Goal: Task Accomplishment & Management: Manage account settings

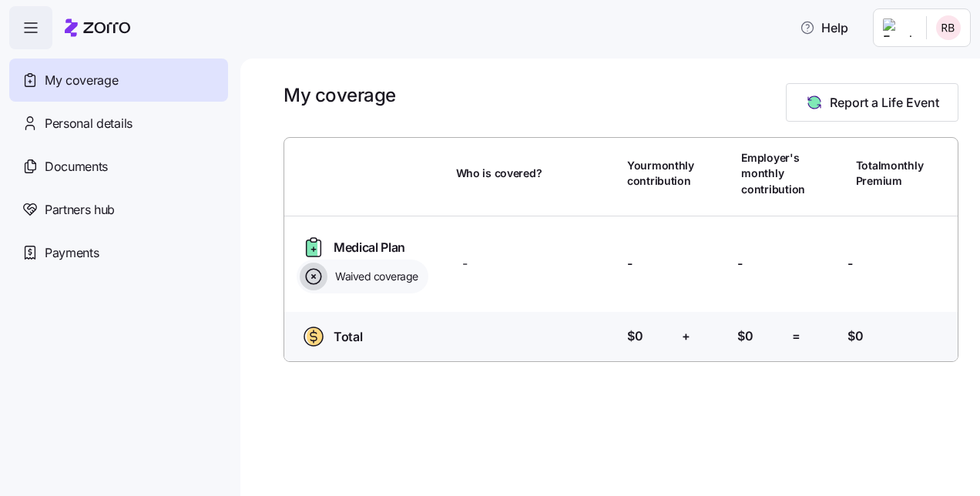
click at [940, 26] on html "Help My coverage Personal details Documents Partners hub Payments My coverage R…" at bounding box center [490, 243] width 980 height 487
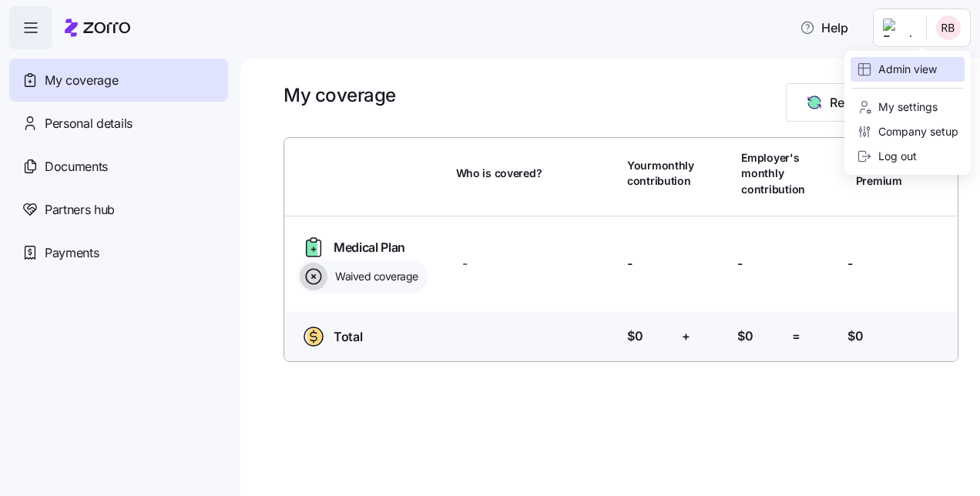
click at [890, 68] on div "Admin view" at bounding box center [897, 69] width 80 height 17
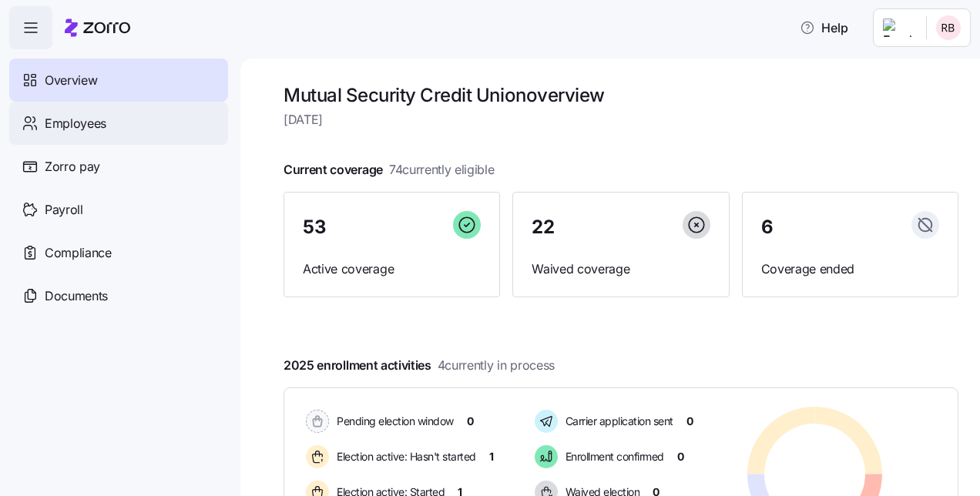
click at [76, 125] on span "Employees" at bounding box center [76, 123] width 62 height 19
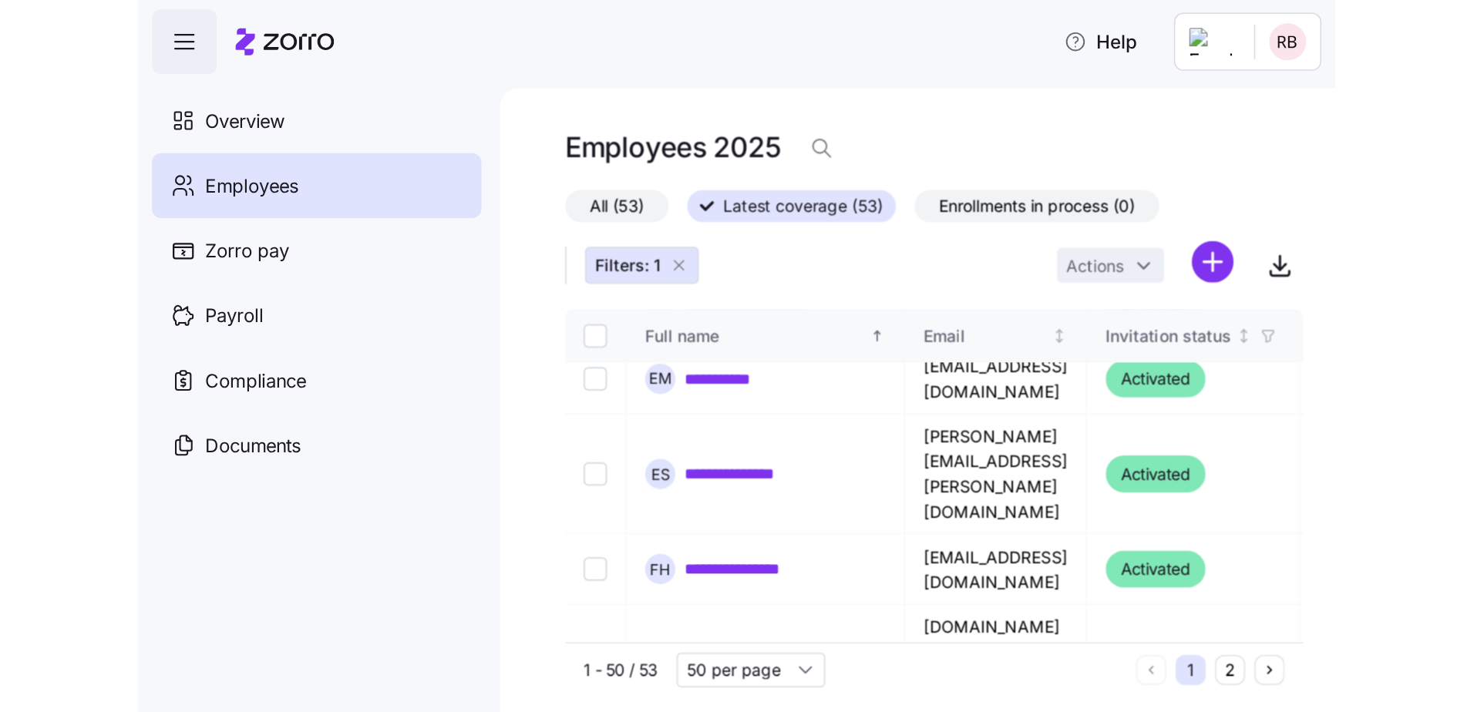
scroll to position [848, 0]
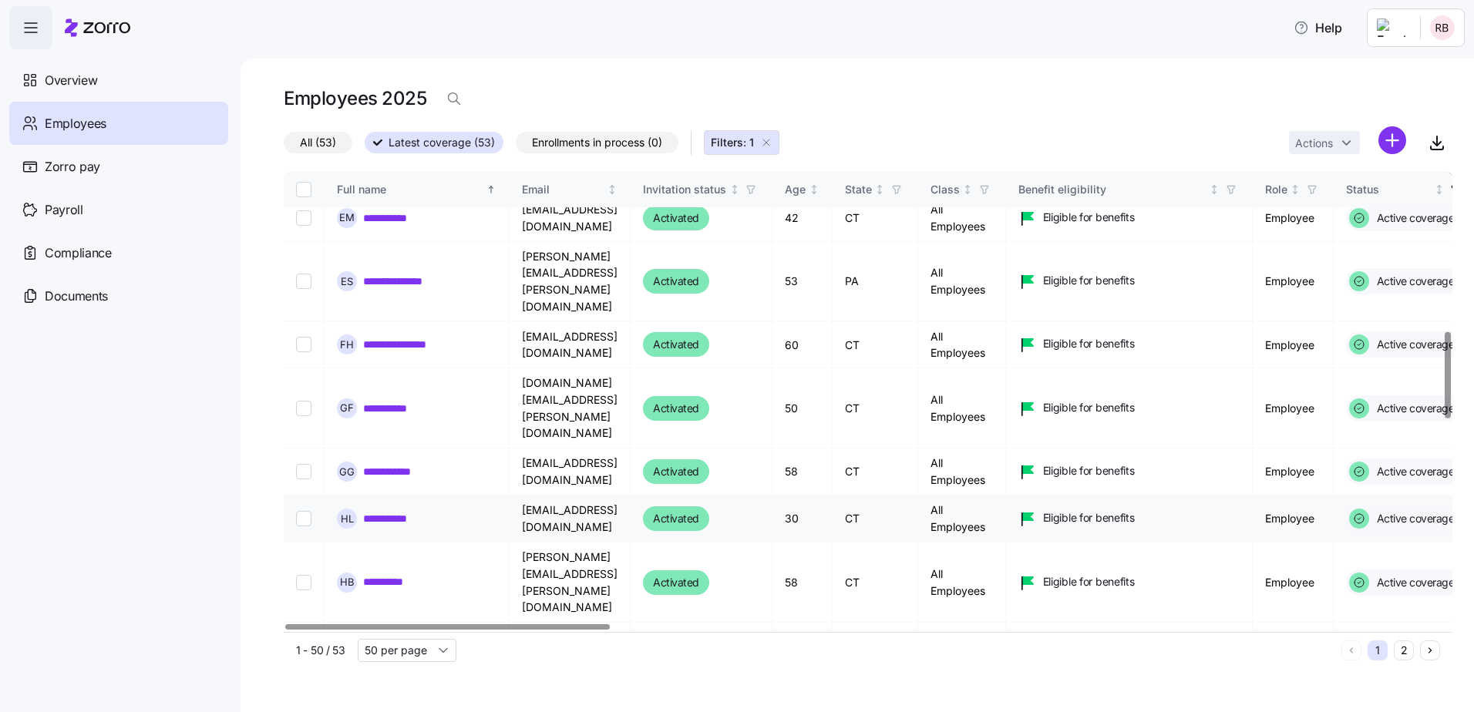
click at [388, 496] on link "**********" at bounding box center [391, 518] width 56 height 15
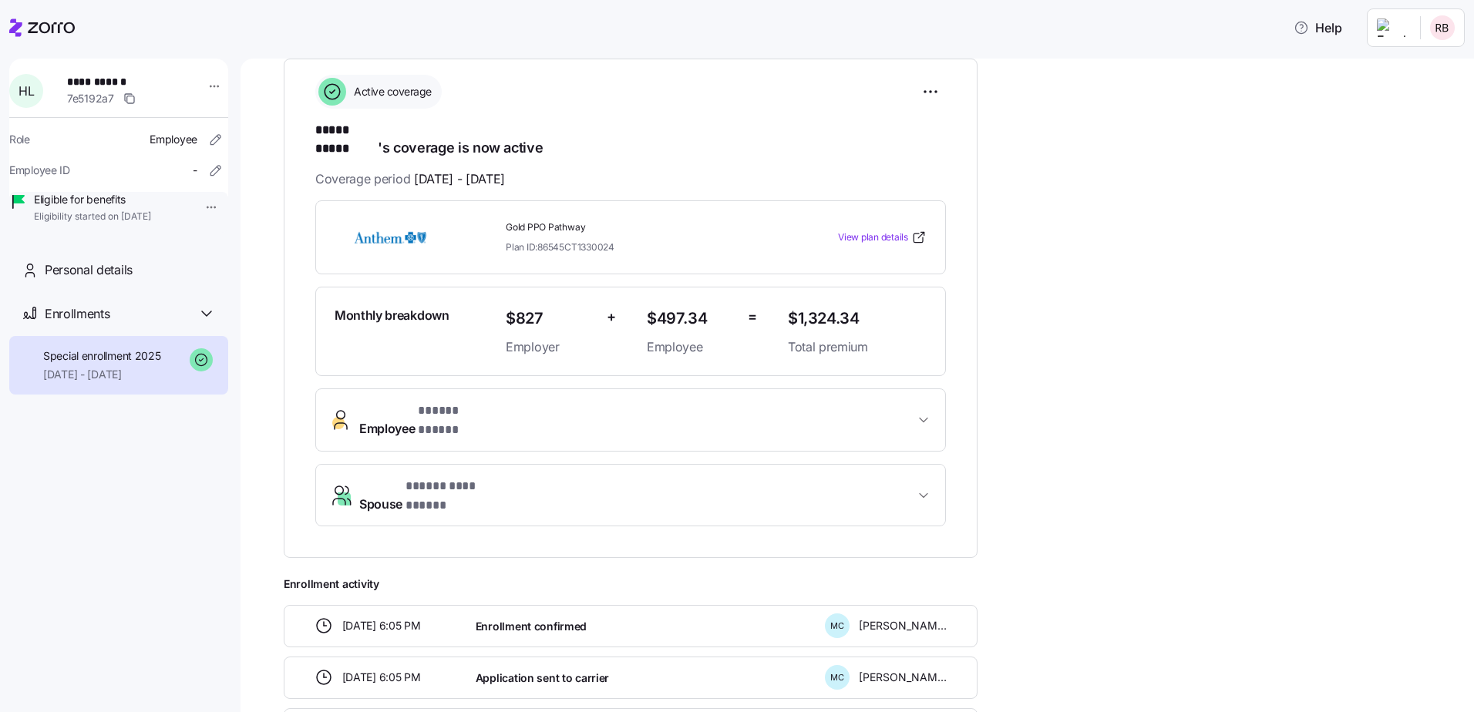
scroll to position [307, 0]
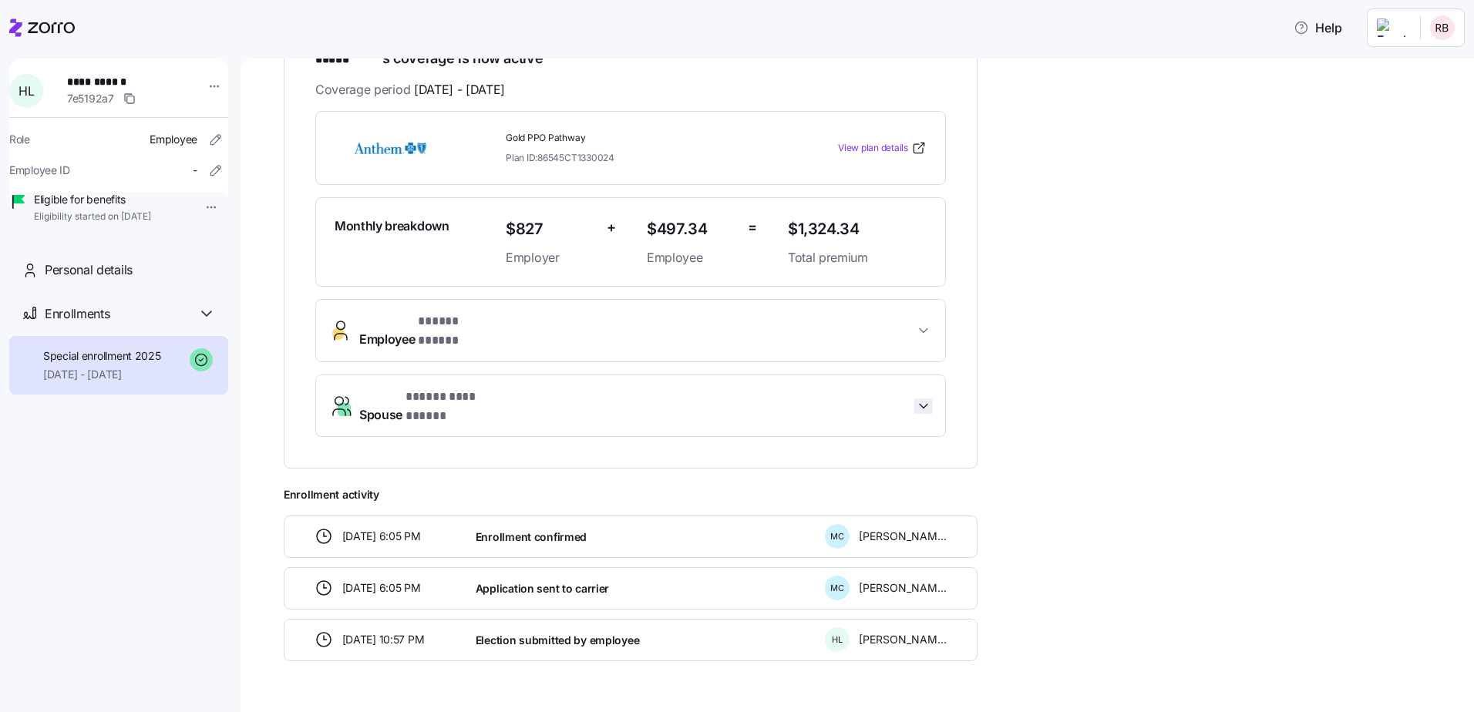
click at [921, 398] on icon "button" at bounding box center [923, 405] width 15 height 15
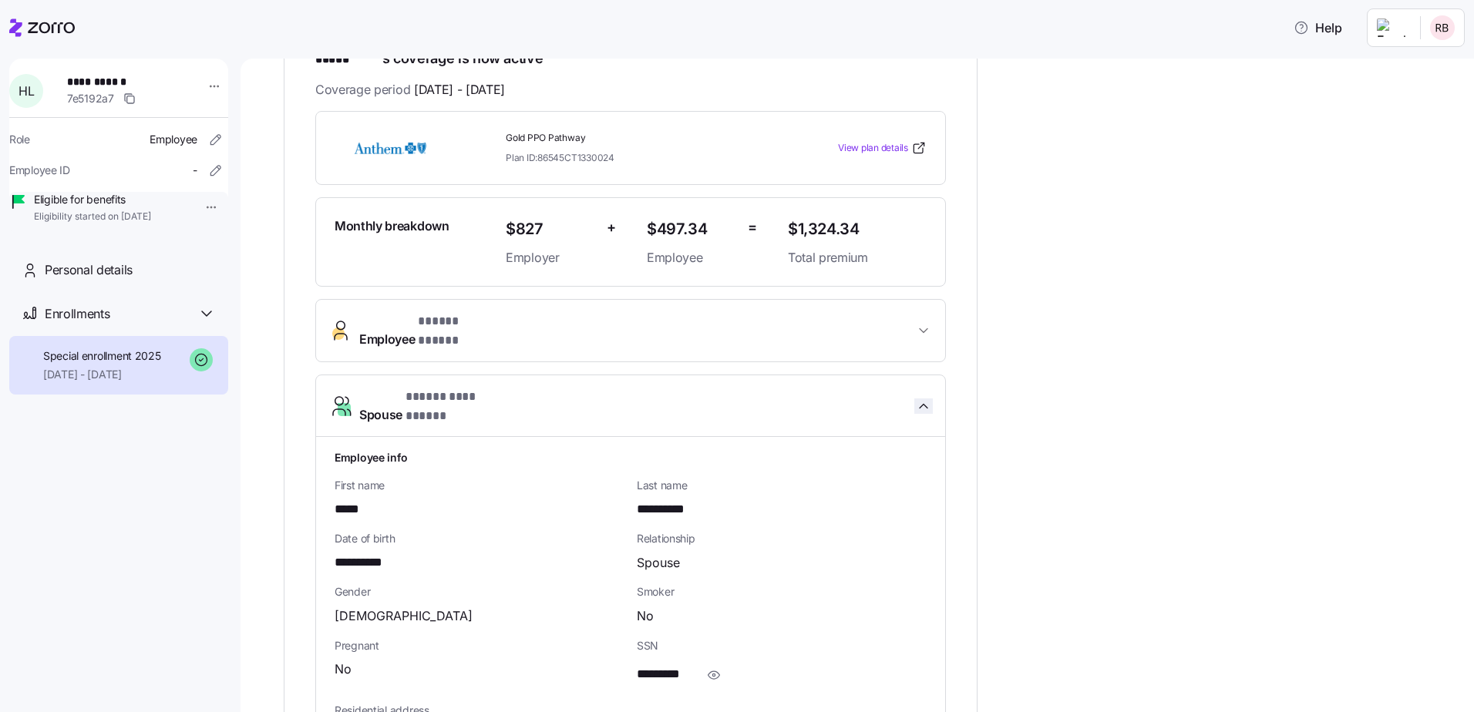
click at [921, 398] on icon "button" at bounding box center [923, 405] width 15 height 15
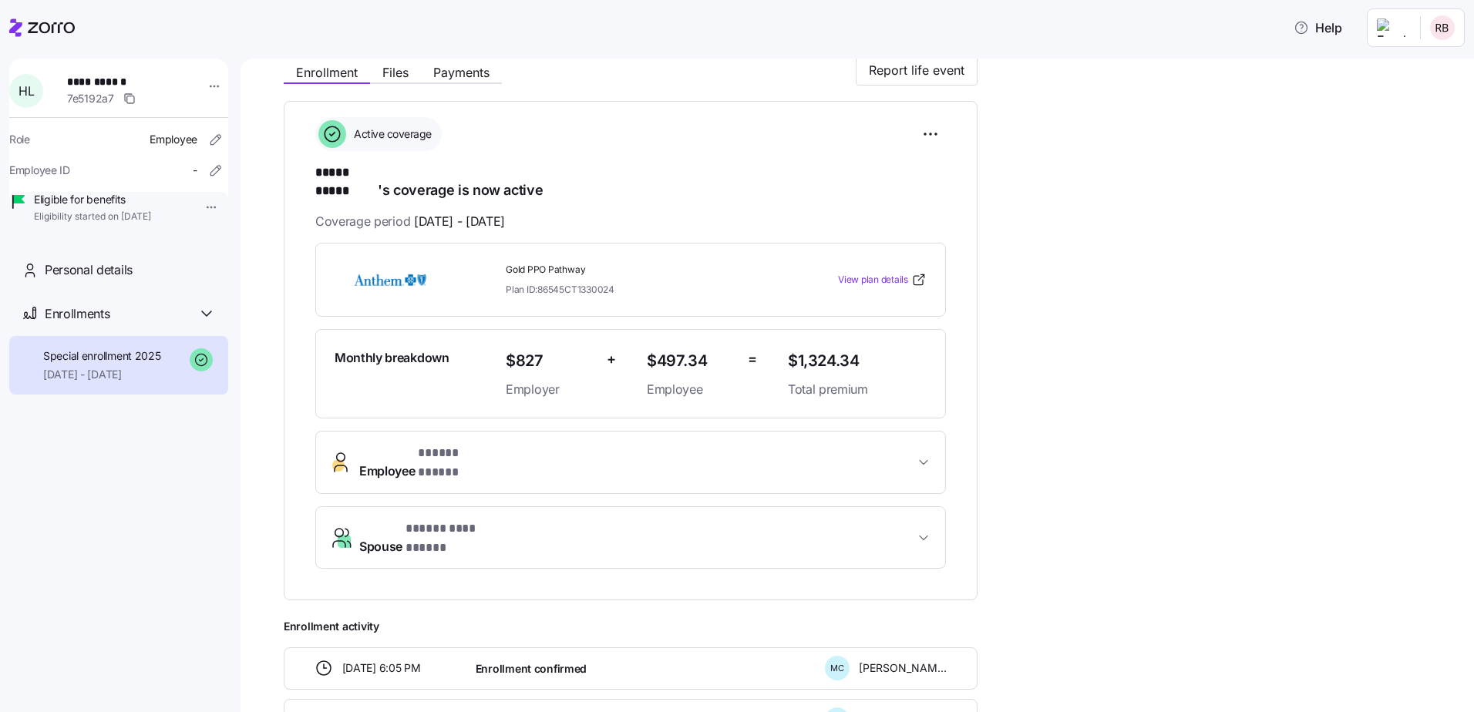
scroll to position [153, 0]
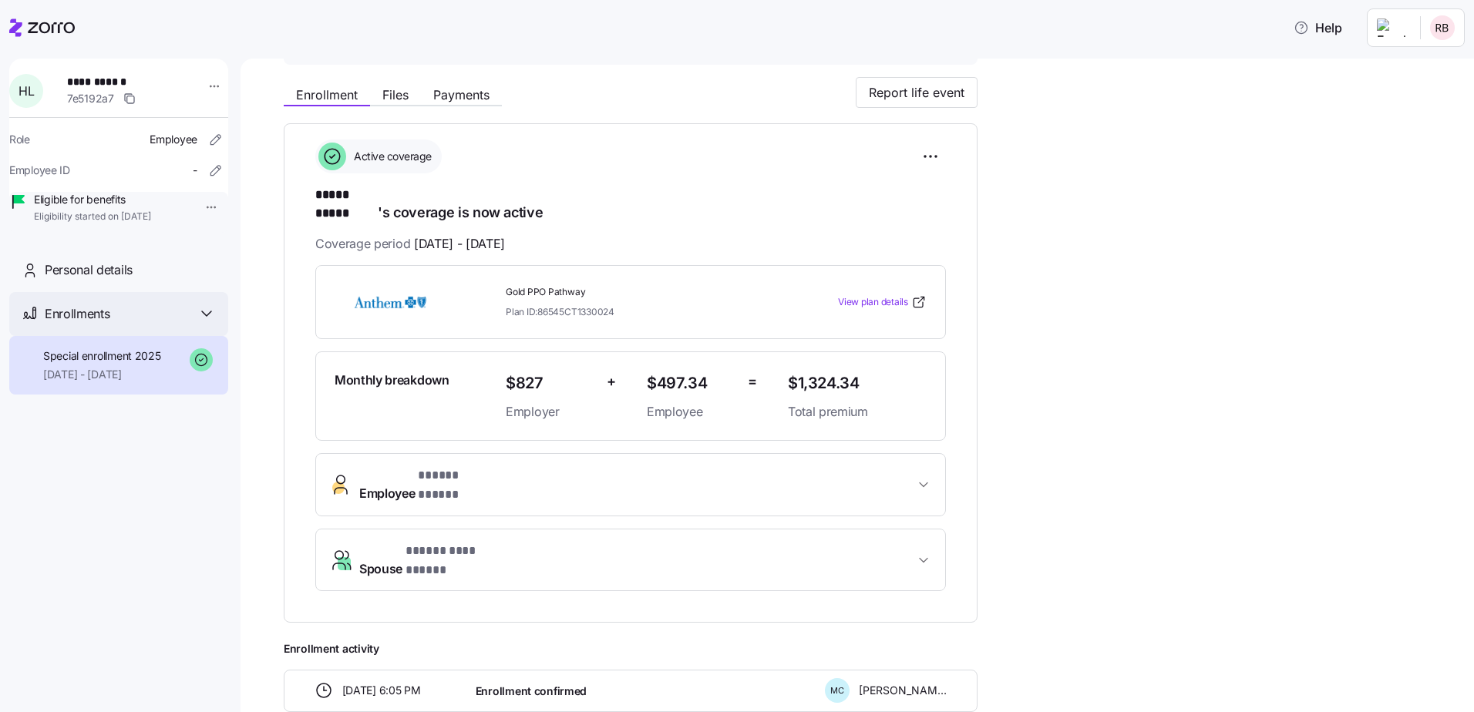
click at [203, 323] on icon at bounding box center [206, 313] width 18 height 18
